Goal: Transaction & Acquisition: Purchase product/service

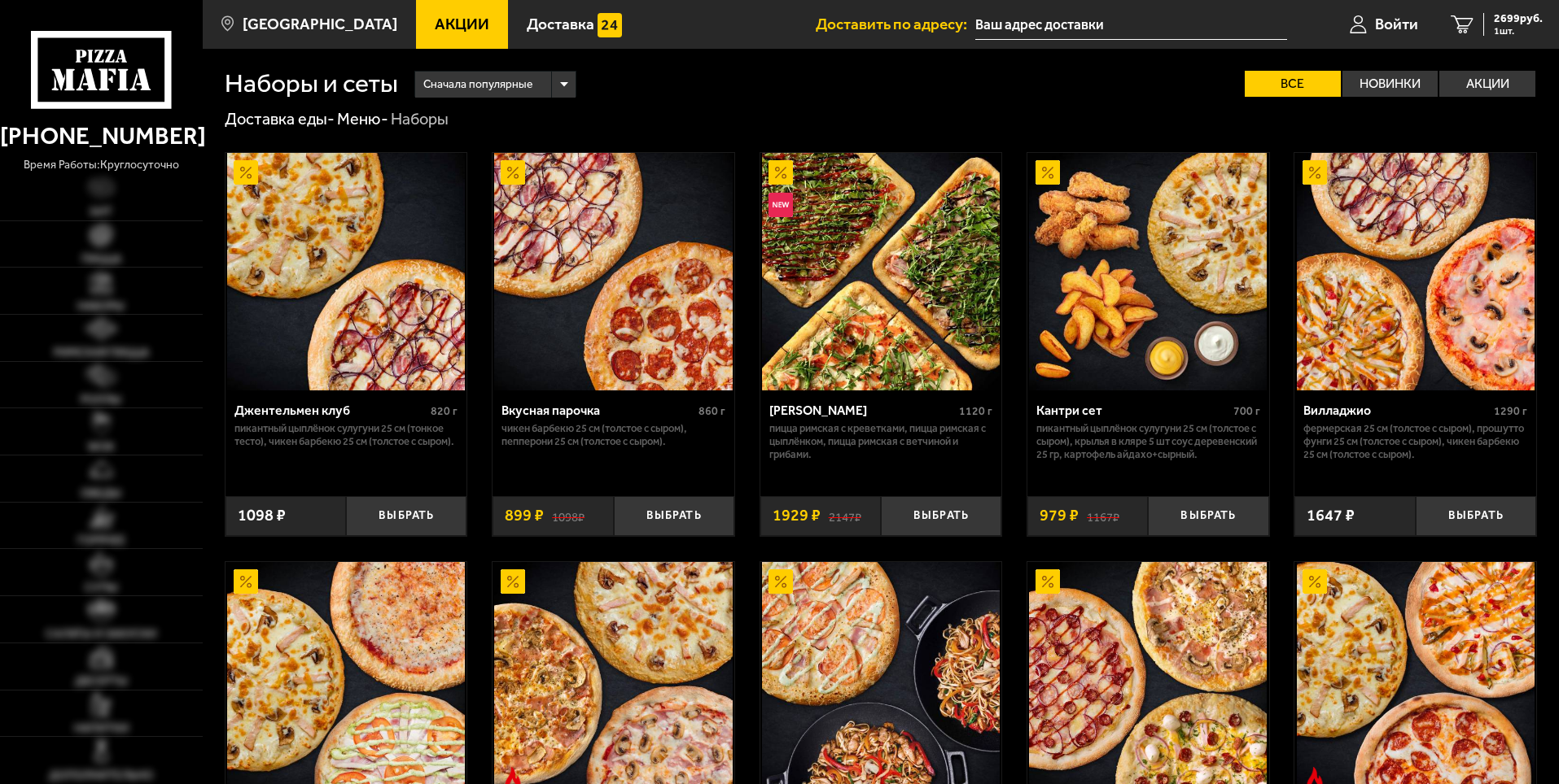
type input "[STREET_ADDRESS][PERSON_NAME]"
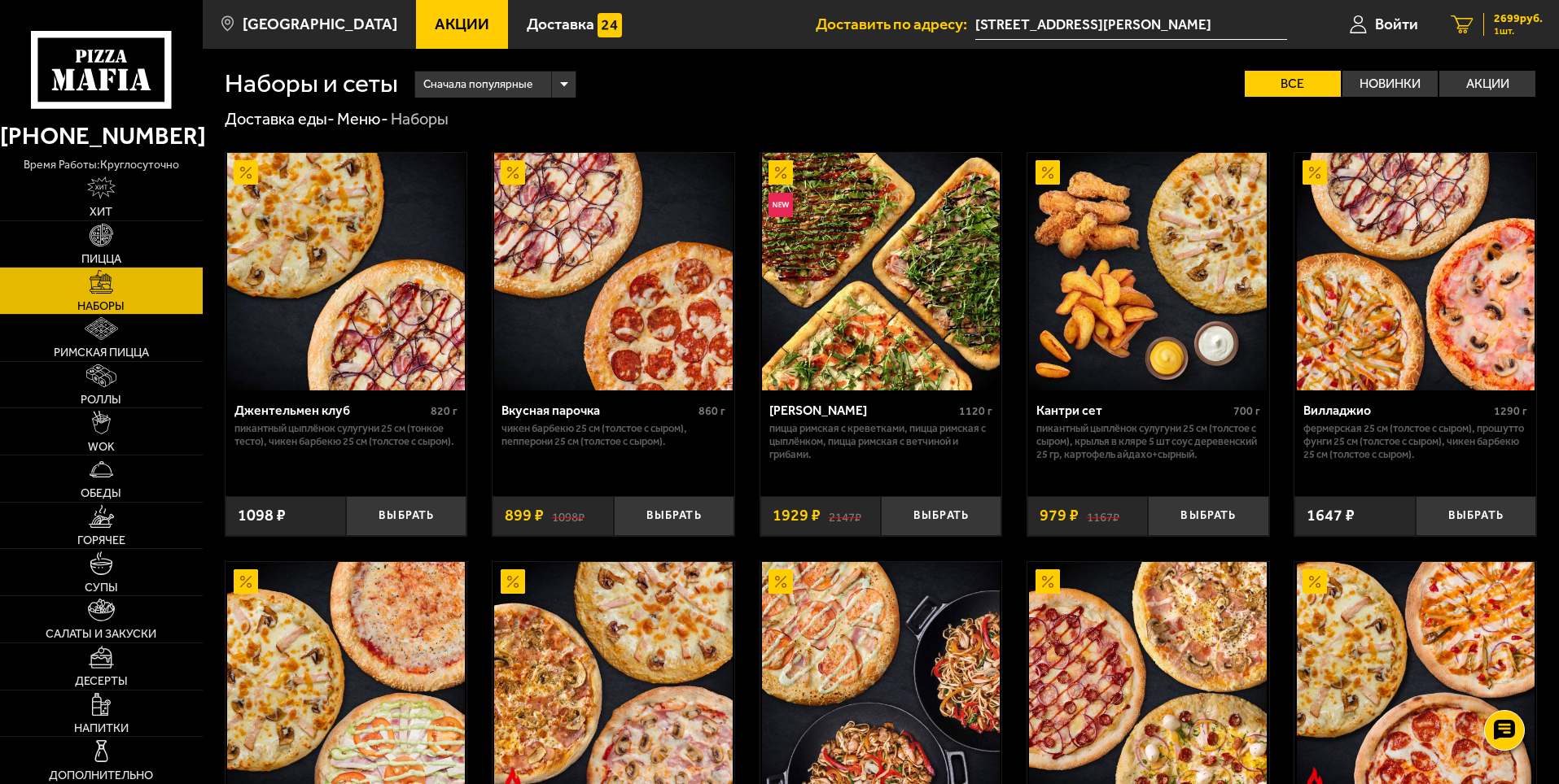
click at [1505, 22] on span "2699 руб." at bounding box center [1518, 19] width 49 height 12
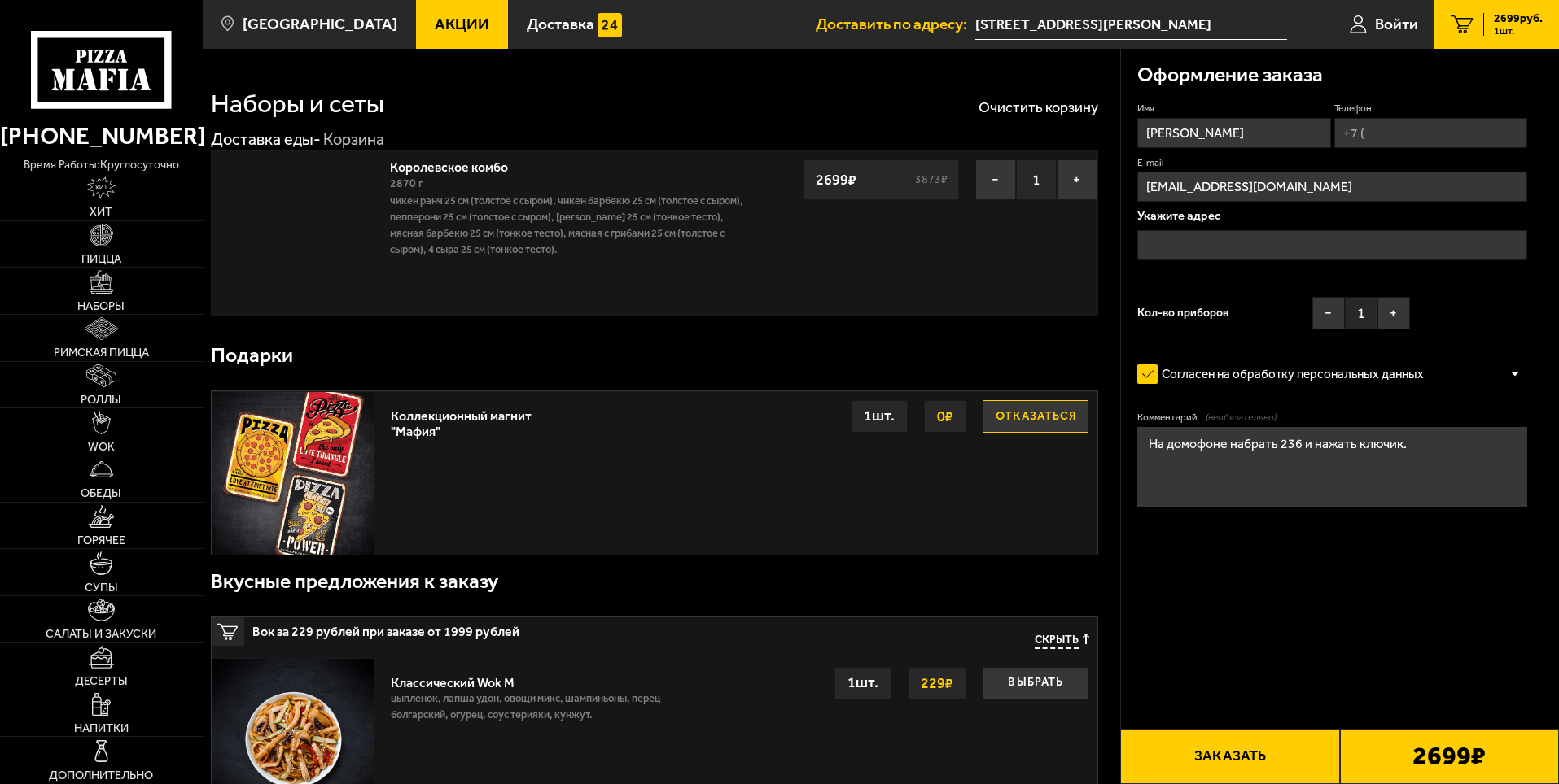
type input "[STREET_ADDRESS][PERSON_NAME]"
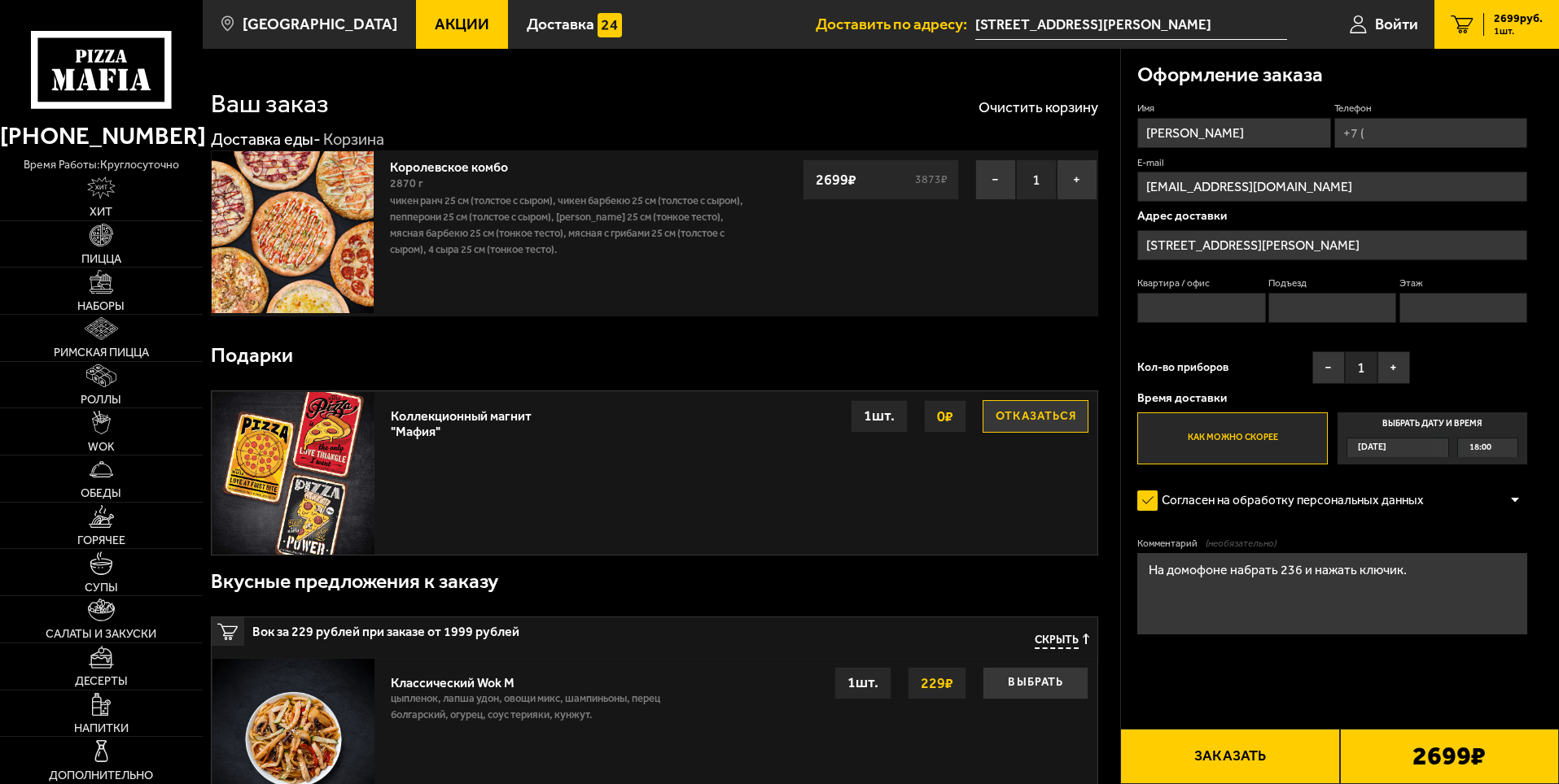
click at [1368, 138] on input "Телефон" at bounding box center [1430, 133] width 193 height 30
click at [1381, 131] on input "Телефон" at bounding box center [1430, 133] width 193 height 30
type input "[PHONE_NUMBER]"
type input "236"
type input "16"
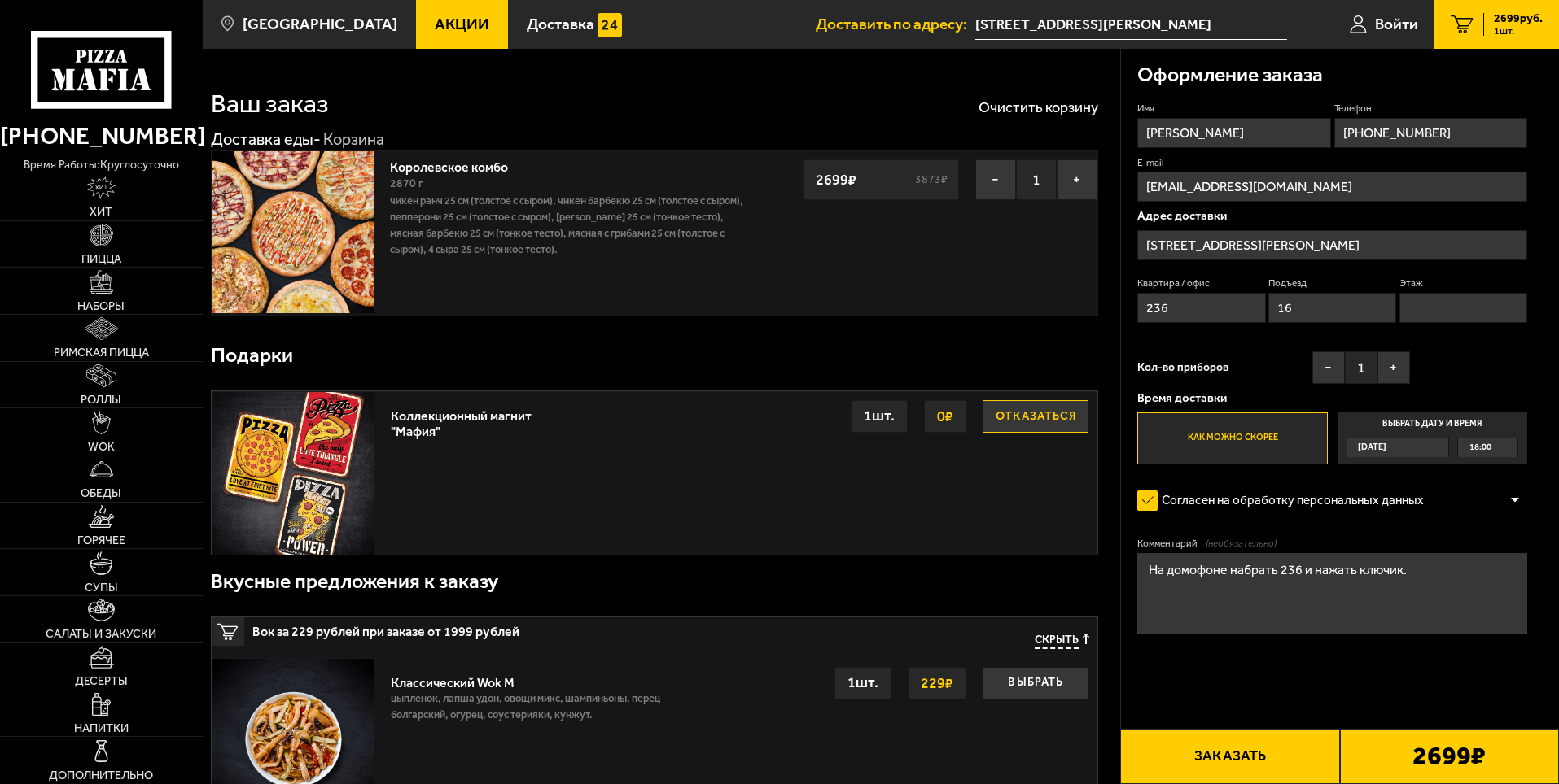
type input "3"
type input "[PHONE_NUMBER]"
click at [1259, 746] on button "Заказать" at bounding box center [1229, 756] width 219 height 55
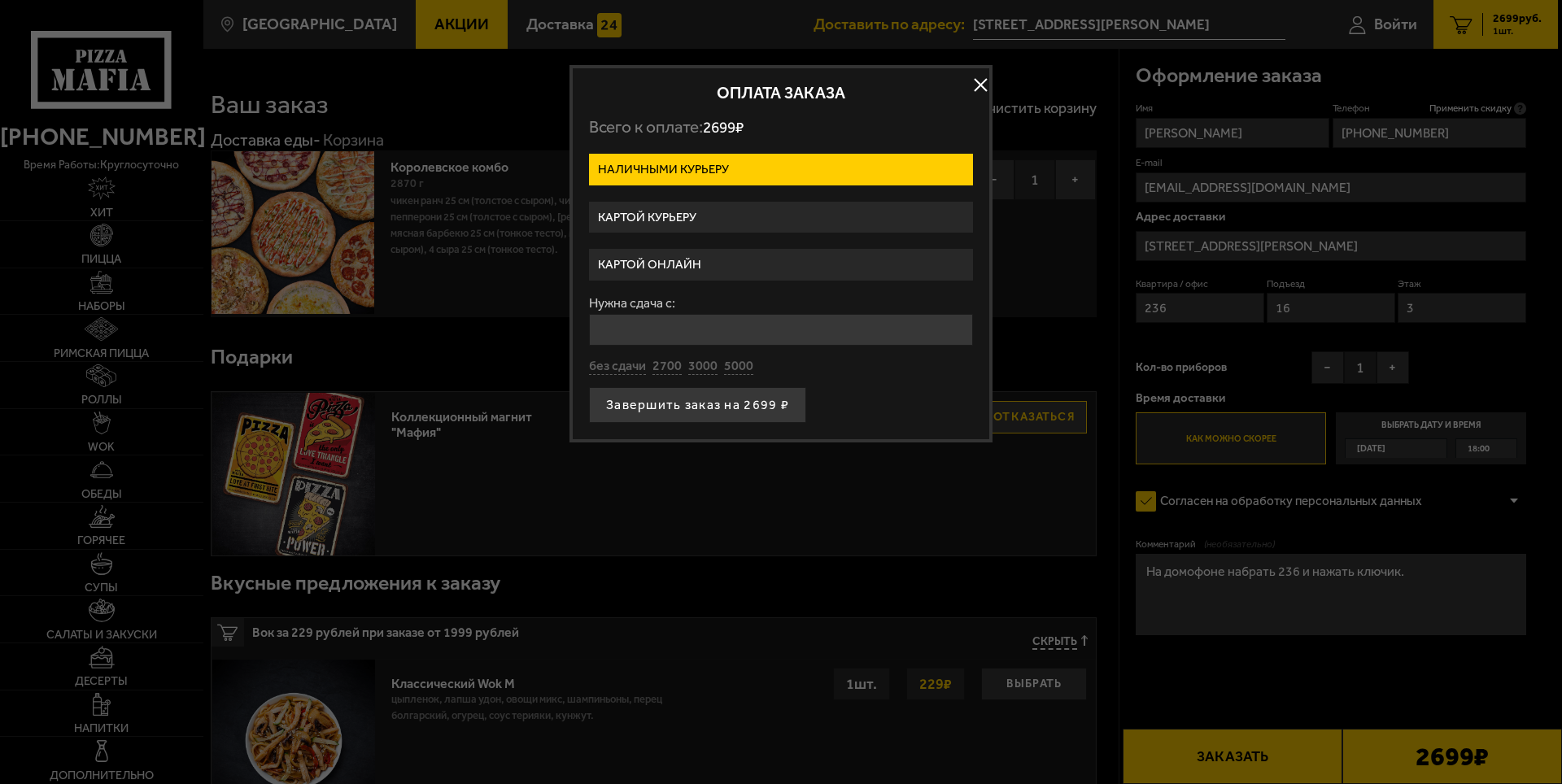
click at [744, 218] on label "Картой курьеру" at bounding box center [781, 217] width 384 height 31
click at [0, 0] on input "Картой курьеру" at bounding box center [0, 0] width 0 height 0
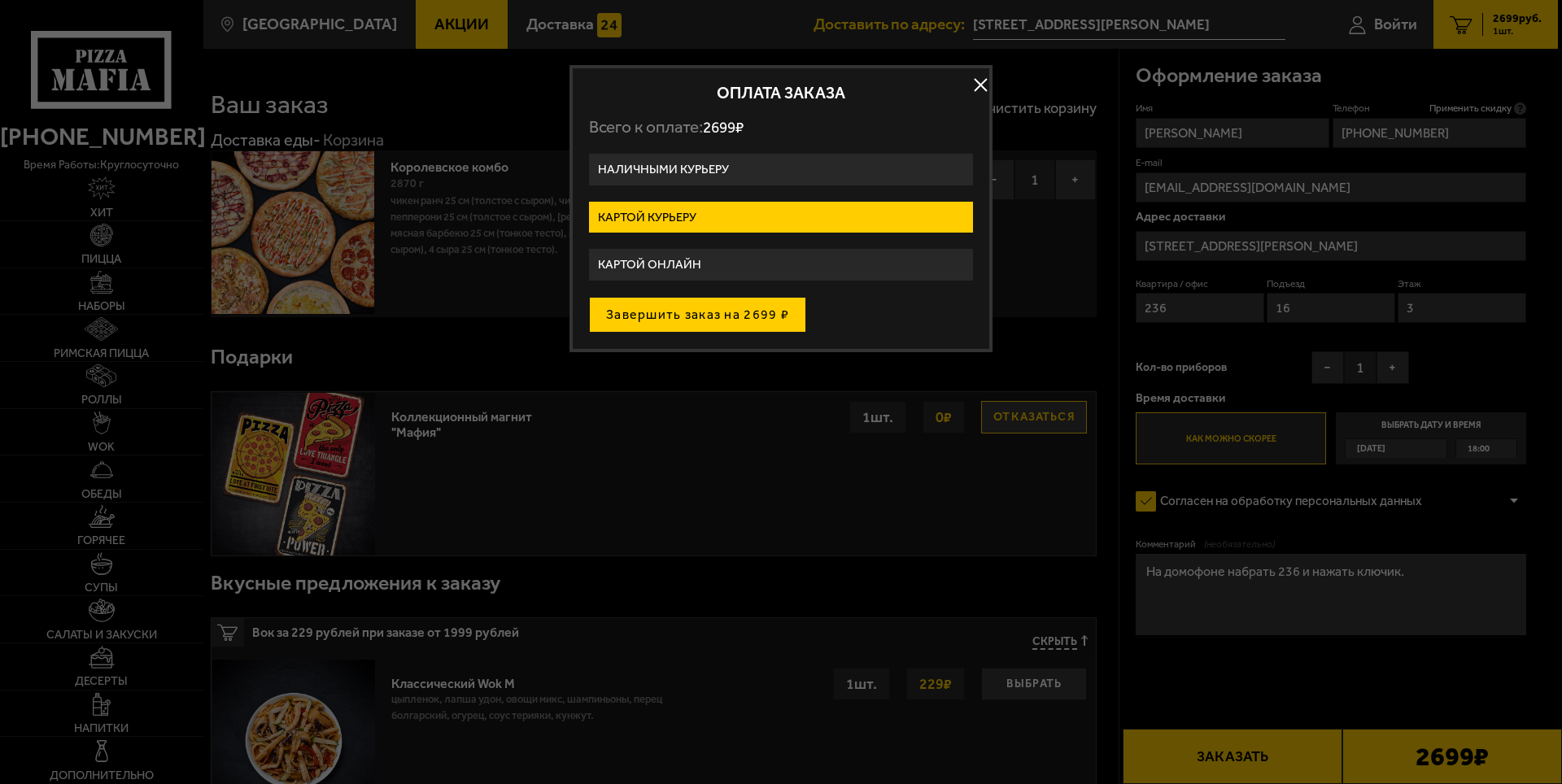
click at [698, 315] on button "Завершить заказ на 2699 ₽" at bounding box center [697, 315] width 217 height 36
